Goal: Task Accomplishment & Management: Manage account settings

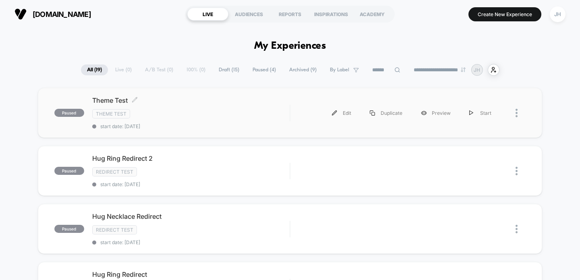
click at [227, 101] on span "Theme Test Click to edit experience details" at bounding box center [191, 100] width 198 height 8
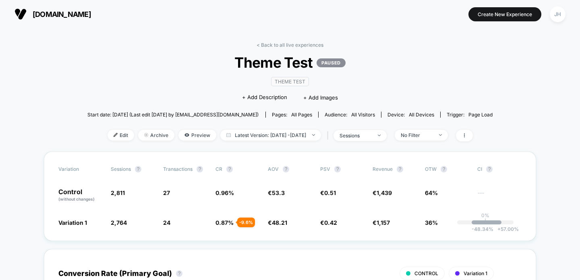
drag, startPoint x: 171, startPoint y: 116, endPoint x: 253, endPoint y: 117, distance: 82.2
click at [253, 117] on span "Start date: [DATE] (Last edit [DATE] by [EMAIL_ADDRESS][DOMAIN_NAME])" at bounding box center [172, 115] width 171 height 6
click at [285, 42] on link "< Back to all live experiences" at bounding box center [290, 45] width 67 height 6
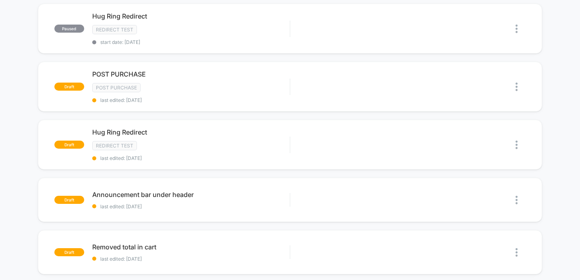
scroll to position [259, 0]
click at [519, 85] on div at bounding box center [521, 86] width 10 height 18
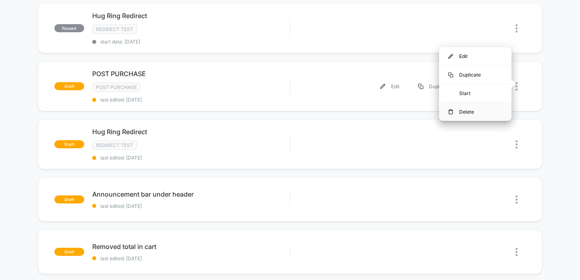
click at [480, 116] on div "Delete" at bounding box center [475, 112] width 73 height 18
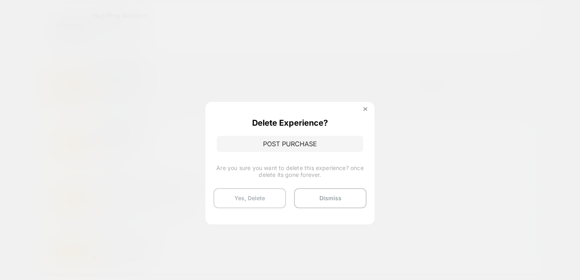
click at [265, 196] on button "Yes, Delete" at bounding box center [250, 198] width 73 height 20
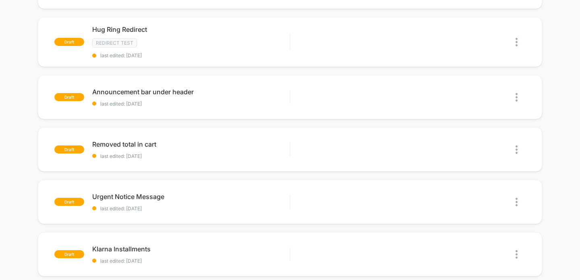
scroll to position [304, 0]
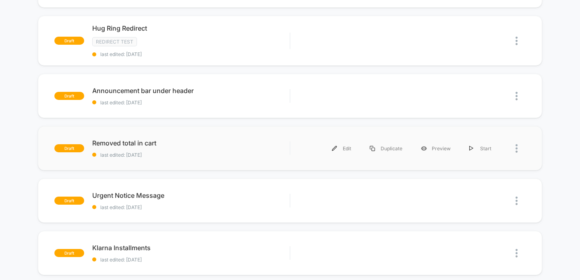
click at [519, 145] on div at bounding box center [521, 148] width 10 height 18
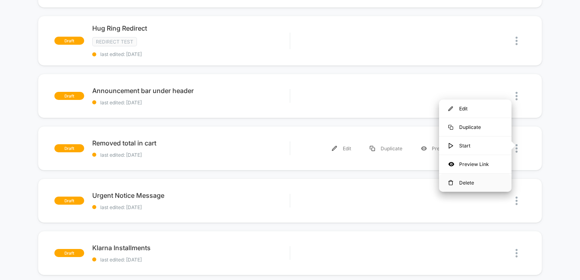
click at [470, 179] on div "Delete" at bounding box center [475, 183] width 73 height 18
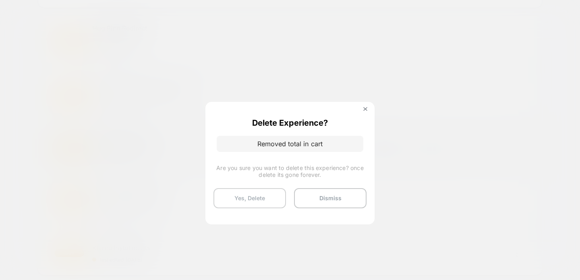
click at [255, 197] on button "Yes, Delete" at bounding box center [250, 198] width 73 height 20
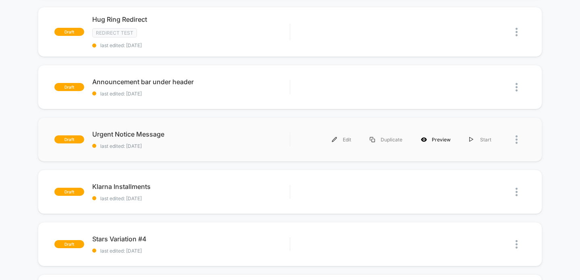
scroll to position [315, 0]
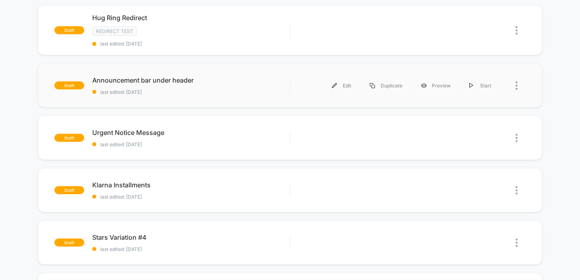
click at [517, 81] on img at bounding box center [517, 85] width 2 height 8
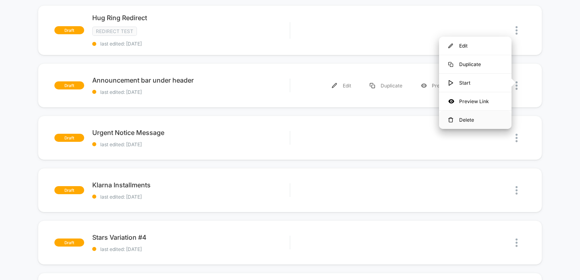
click at [474, 118] on div "Delete" at bounding box center [475, 120] width 73 height 18
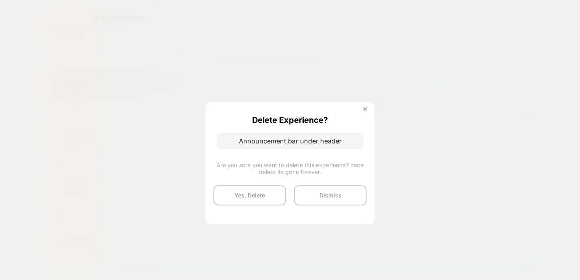
click at [237, 216] on div "Delete Experience? Announcement bar under header Are you sure you want to delet…" at bounding box center [290, 163] width 169 height 128
click at [244, 197] on button "Yes, Delete" at bounding box center [250, 198] width 73 height 20
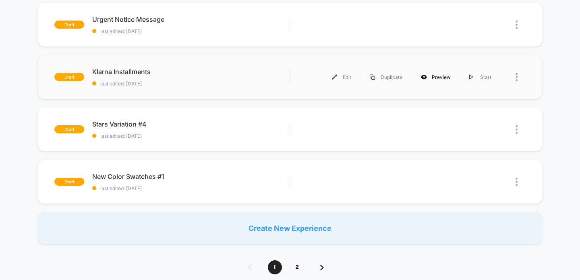
scroll to position [379, 0]
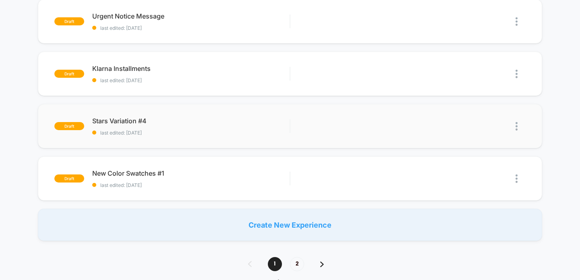
click at [517, 124] on img at bounding box center [517, 126] width 2 height 8
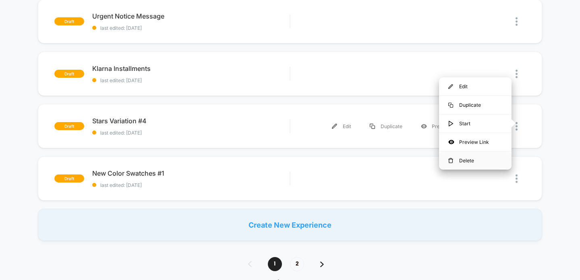
click at [475, 162] on div "Delete" at bounding box center [475, 161] width 73 height 18
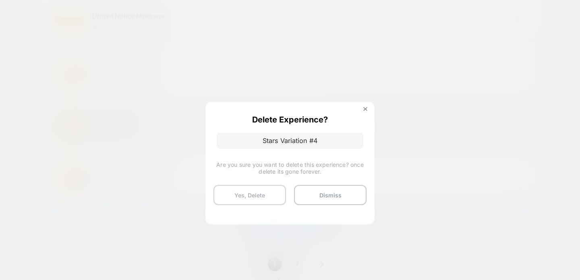
click at [268, 203] on button "Yes, Delete" at bounding box center [250, 195] width 73 height 20
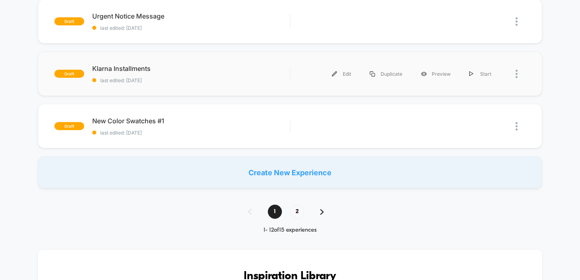
click at [519, 69] on div at bounding box center [521, 74] width 10 height 18
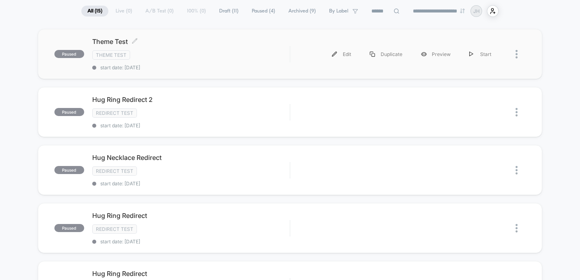
scroll to position [0, 0]
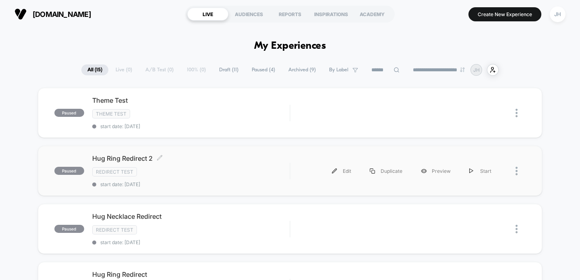
click at [209, 168] on div "Redirect Test" at bounding box center [191, 171] width 198 height 9
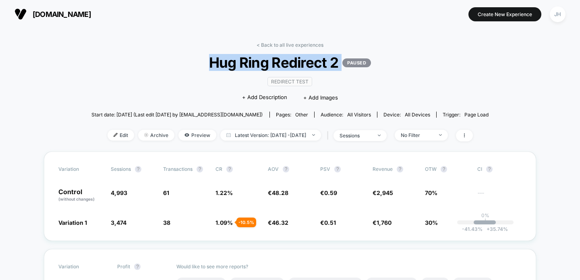
drag, startPoint x: 206, startPoint y: 57, endPoint x: 418, endPoint y: 56, distance: 212.0
click at [418, 56] on span "Hug Ring Redirect 2 PAUSED" at bounding box center [290, 62] width 358 height 17
drag, startPoint x: 192, startPoint y: 63, endPoint x: 415, endPoint y: 64, distance: 223.3
click at [415, 63] on span "Hug Ring Redirect 2 PAUSED" at bounding box center [290, 62] width 358 height 17
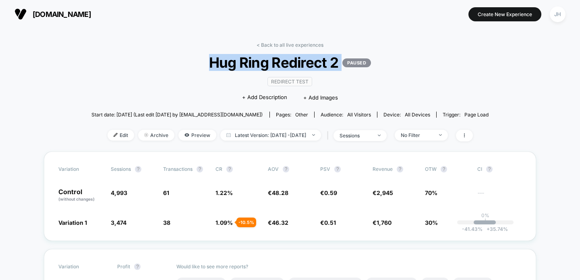
click at [415, 64] on span "Hug Ring Redirect 2 PAUSED" at bounding box center [290, 62] width 358 height 17
drag, startPoint x: 415, startPoint y: 65, endPoint x: 177, endPoint y: 61, distance: 238.7
click at [177, 61] on span "Hug Ring Redirect 2 PAUSED" at bounding box center [290, 62] width 358 height 17
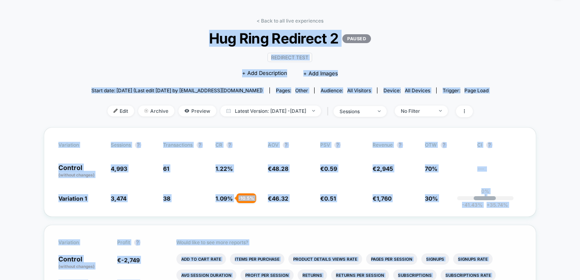
scroll to position [71, 0]
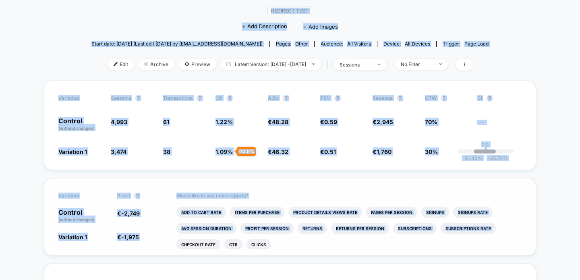
drag, startPoint x: 177, startPoint y: 61, endPoint x: 459, endPoint y: 251, distance: 340.4
click at [459, 251] on div "Would like to see more reports? Add To Cart Rate Items Per Purchase Product Det…" at bounding box center [350, 217] width 346 height 77
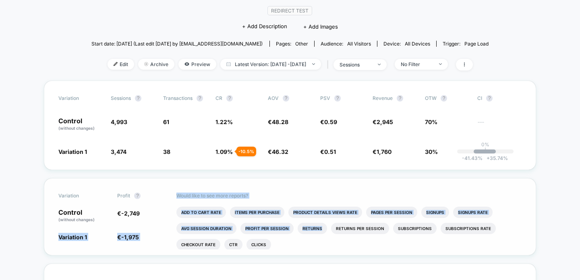
drag, startPoint x: 174, startPoint y: 217, endPoint x: 317, endPoint y: 240, distance: 145.3
click at [317, 240] on div "Variation Profit ? Control (without changes) € -2,749 Variation 1 € -1,975 + 3.…" at bounding box center [290, 216] width 493 height 77
click at [317, 240] on ul "Add To Cart Rate Items Per Purchase Product Details Views Rate Pages Per Sessio…" at bounding box center [350, 228] width 346 height 43
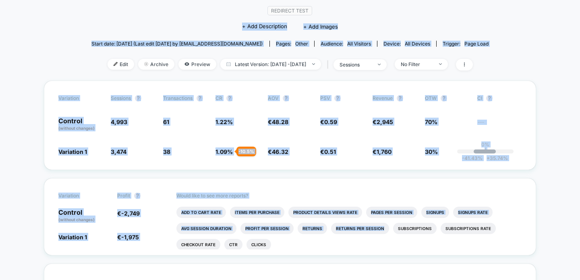
drag, startPoint x: 337, startPoint y: 247, endPoint x: 204, endPoint y: 25, distance: 258.3
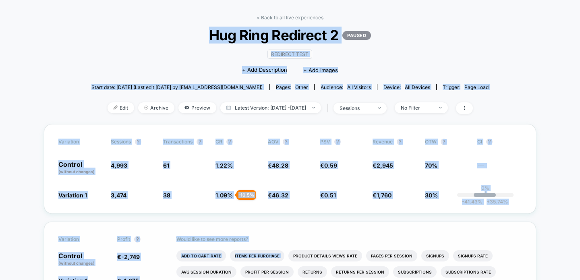
drag, startPoint x: 204, startPoint y: 21, endPoint x: 293, endPoint y: 245, distance: 240.7
click at [293, 240] on p "Would like to see more reports?" at bounding box center [350, 239] width 346 height 6
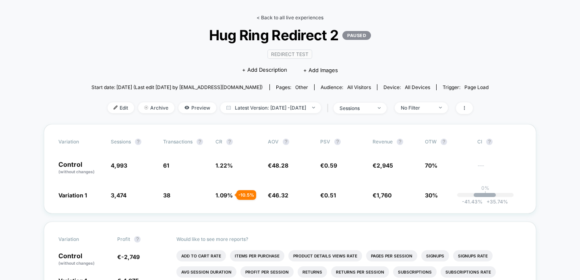
click at [304, 17] on link "< Back to all live experiences" at bounding box center [290, 18] width 67 height 6
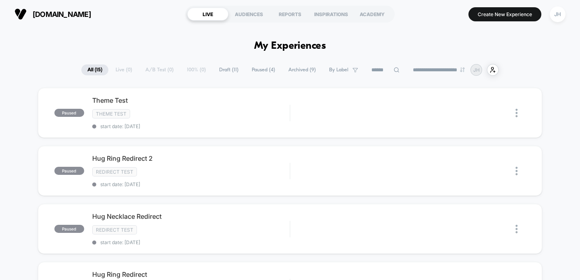
drag, startPoint x: 247, startPoint y: 48, endPoint x: 307, endPoint y: 23, distance: 64.5
click at [309, 27] on div "**********" at bounding box center [290, 140] width 580 height 280
click at [557, 11] on div "JH" at bounding box center [558, 14] width 16 height 16
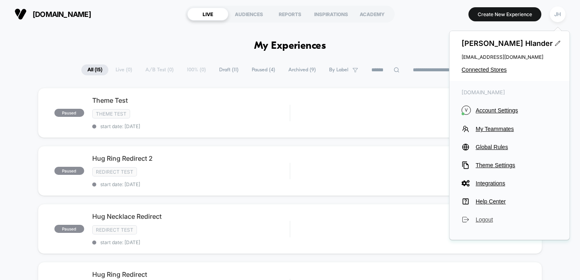
click at [466, 220] on icon at bounding box center [466, 220] width 8 height 8
